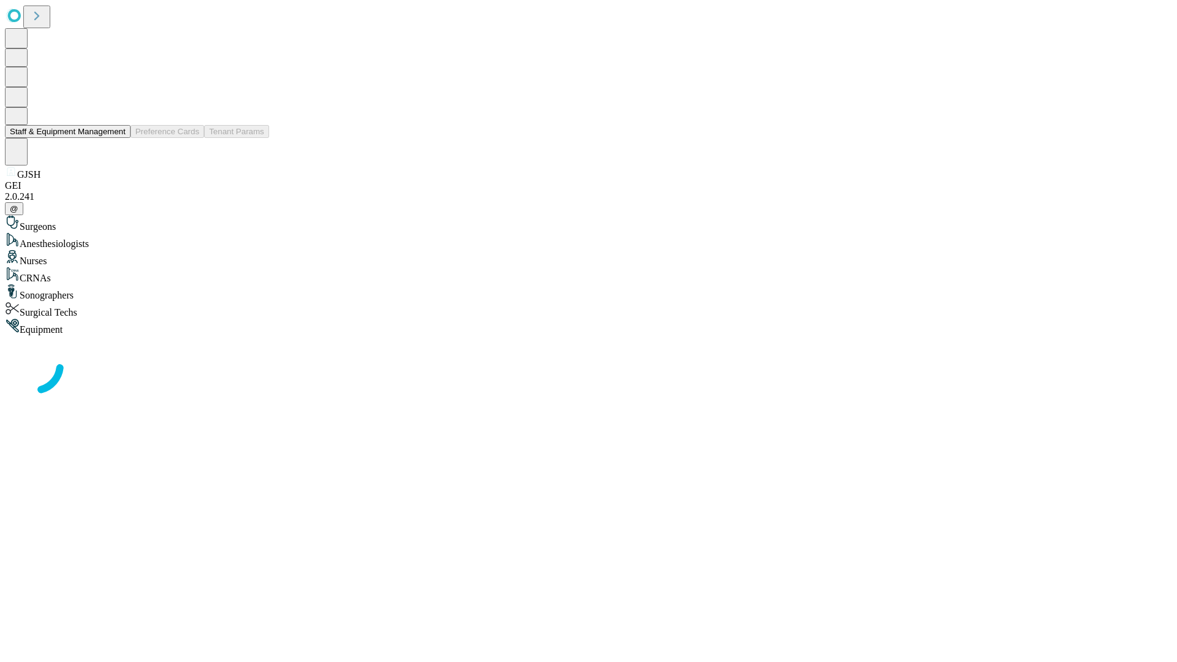
click at [117, 138] on button "Staff & Equipment Management" at bounding box center [68, 131] width 126 height 13
